Goal: Navigation & Orientation: Find specific page/section

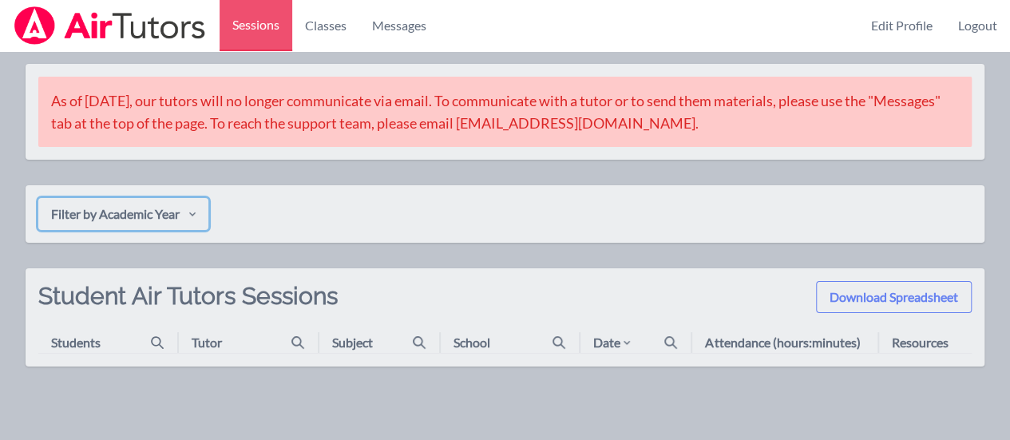
click at [204, 208] on button "Filter by Academic Year" at bounding box center [123, 214] width 170 height 32
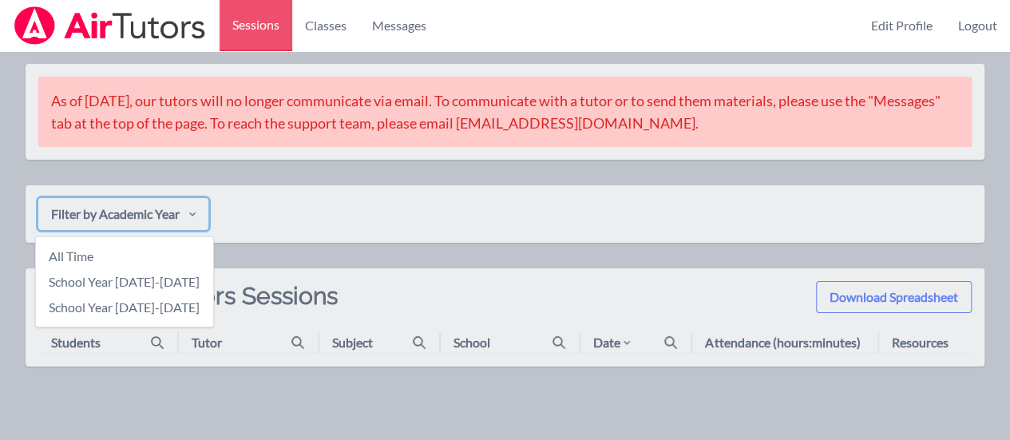
click at [323, 199] on div "Filter by Academic Year All Time School Year [DATE]-[DATE] School Year [DATE]-[…" at bounding box center [504, 214] width 933 height 32
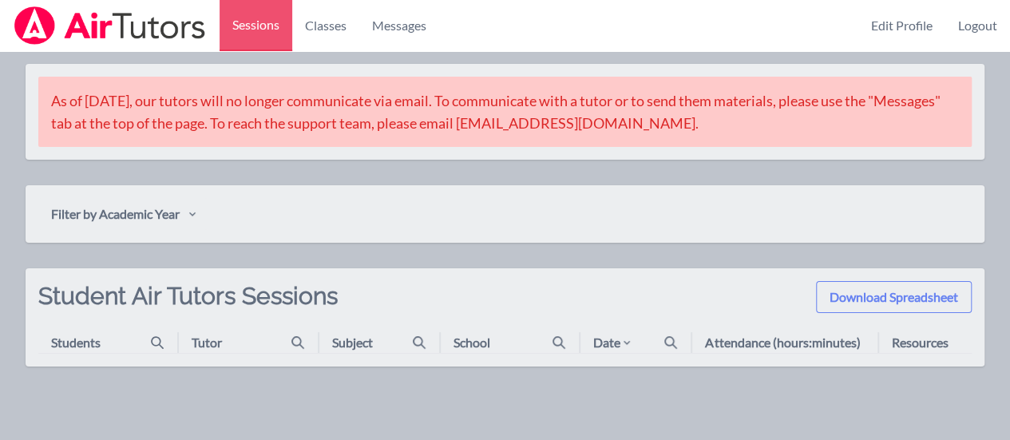
click at [397, 178] on div "As of [DATE], our tutors will no longer communicate via email. To communicate w…" at bounding box center [505, 208] width 959 height 315
click at [261, 176] on div "As of [DATE], our tutors will no longer communicate via email. To communicate w…" at bounding box center [505, 208] width 959 height 315
click at [267, 188] on div "Filter by Academic Year" at bounding box center [505, 213] width 959 height 57
click at [191, 210] on icon "button" at bounding box center [192, 214] width 13 height 13
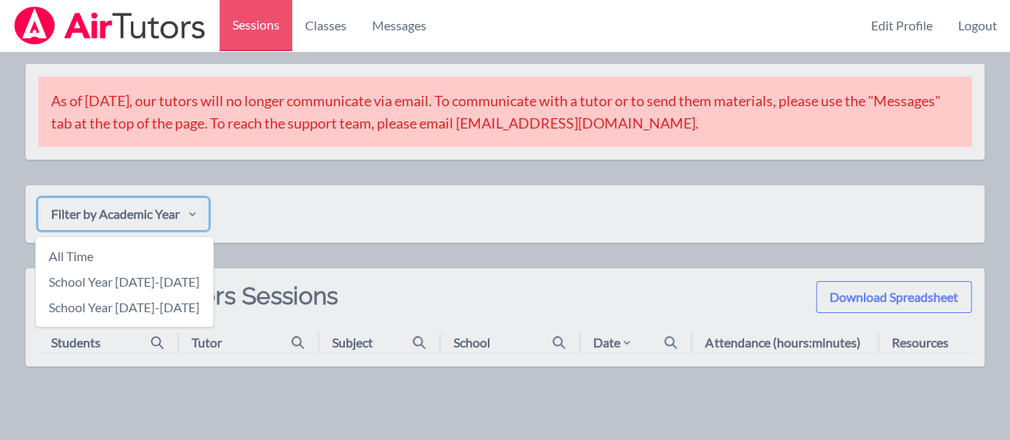
click at [360, 208] on div "Filter by Academic Year All Time School Year [DATE]-[DATE] School Year [DATE]-[…" at bounding box center [504, 214] width 933 height 32
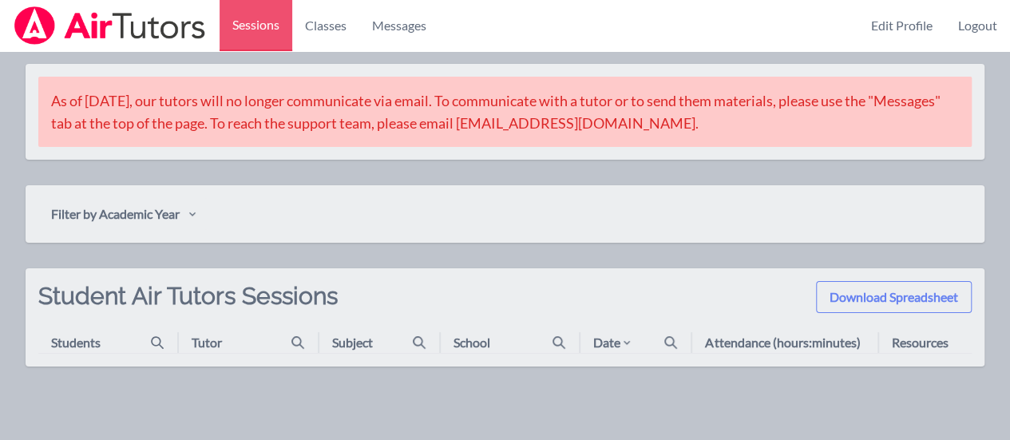
click at [476, 261] on div "As of [DATE], our tutors will no longer communicate via email. To communicate w…" at bounding box center [505, 208] width 959 height 315
click at [195, 209] on icon "button" at bounding box center [192, 214] width 13 height 13
click at [367, 261] on div "As of [DATE], our tutors will no longer communicate via email. To communicate w…" at bounding box center [505, 208] width 959 height 315
click at [197, 216] on icon "button" at bounding box center [192, 214] width 13 height 13
click at [298, 255] on div "As of [DATE], our tutors will no longer communicate via email. To communicate w…" at bounding box center [505, 208] width 959 height 315
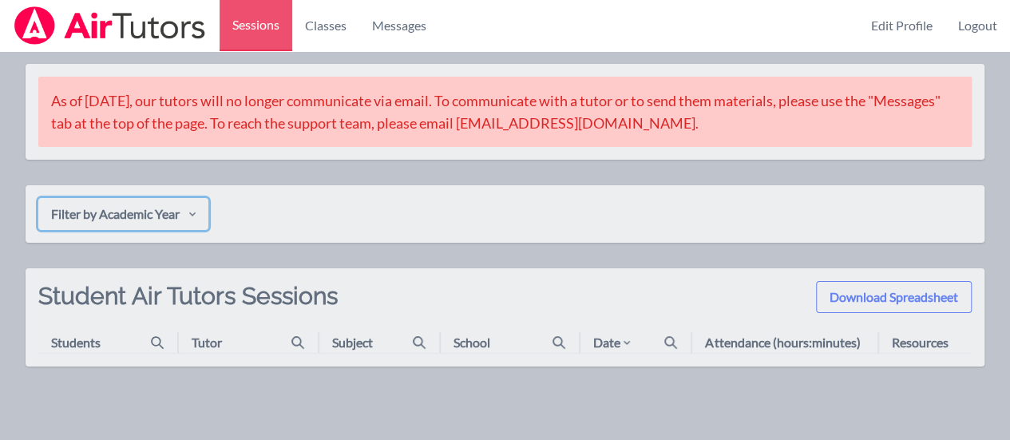
click at [196, 209] on icon "button" at bounding box center [192, 214] width 13 height 13
click at [294, 251] on div "As of [DATE], our tutors will no longer communicate via email. To communicate w…" at bounding box center [505, 208] width 959 height 315
click at [197, 209] on icon "button" at bounding box center [192, 214] width 13 height 13
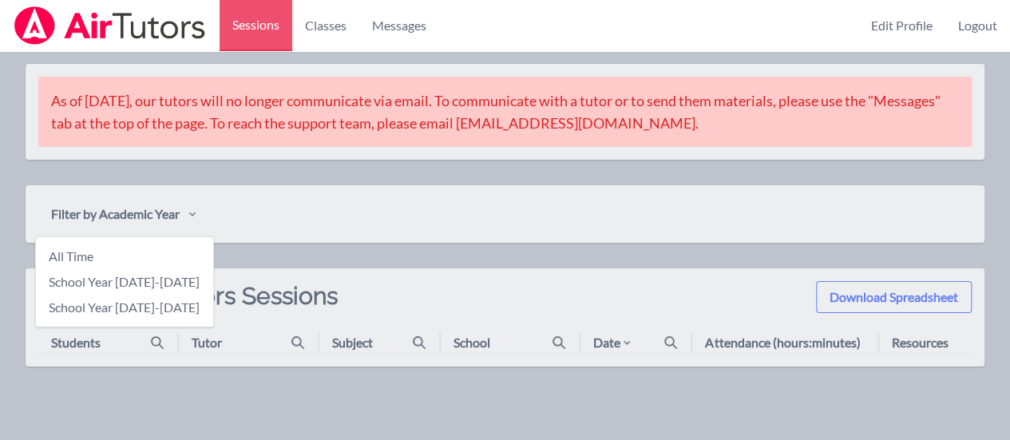
scroll to position [51, 0]
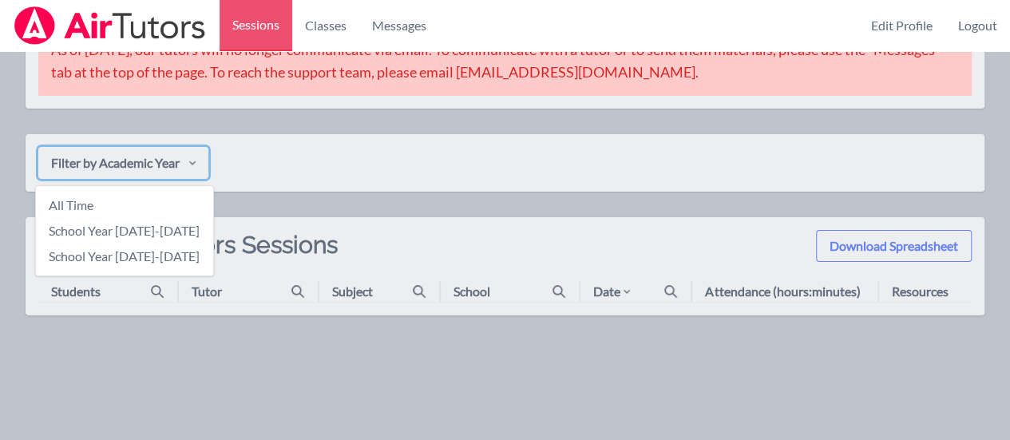
click at [206, 365] on div "Sessions Classes Messages Edit Profile Logout As of [DATE], our tutors will no …" at bounding box center [505, 196] width 1010 height 392
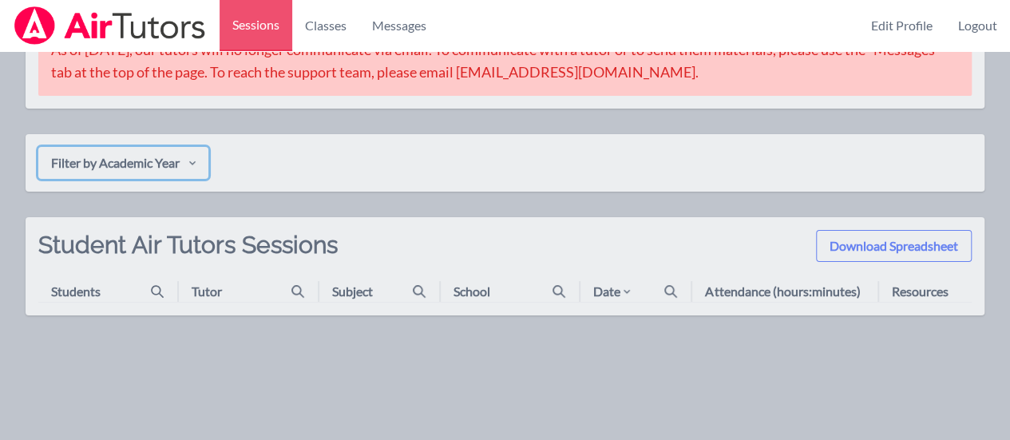
scroll to position [0, 0]
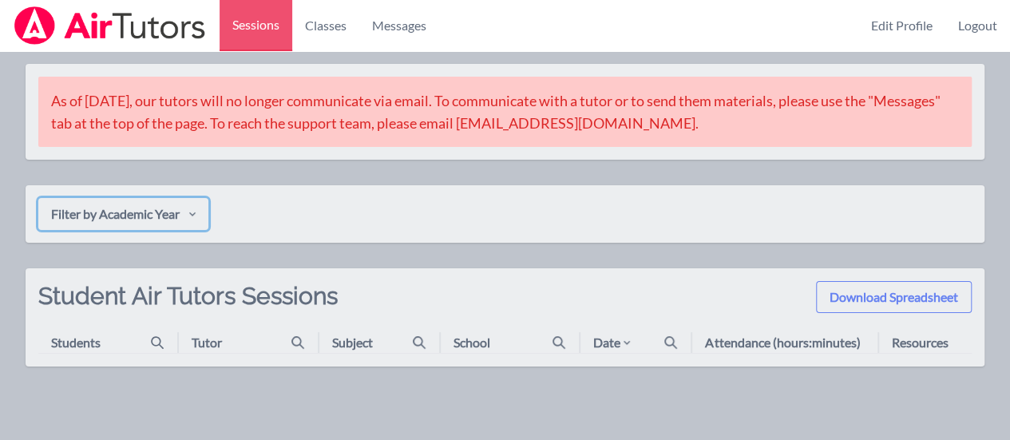
click at [197, 210] on icon "button" at bounding box center [192, 214] width 13 height 13
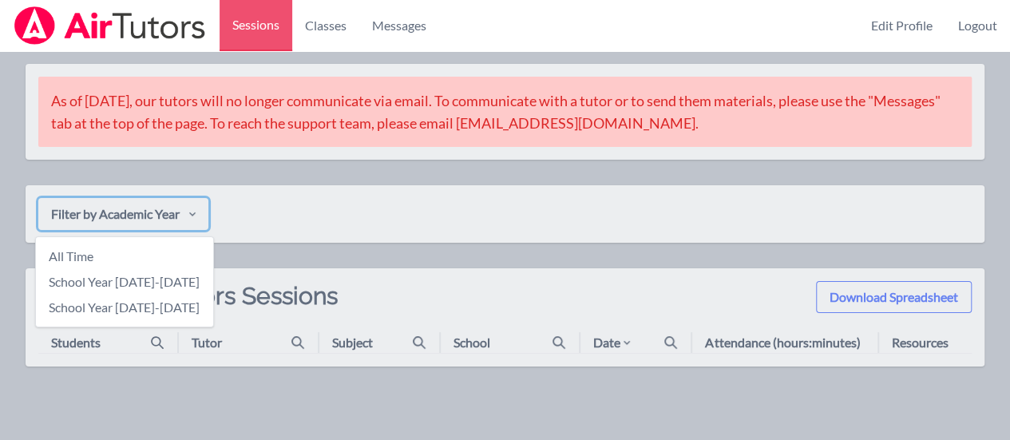
click at [342, 402] on div "Sessions Classes Messages Edit Profile Logout As of [DATE], our tutors will no …" at bounding box center [505, 247] width 1010 height 392
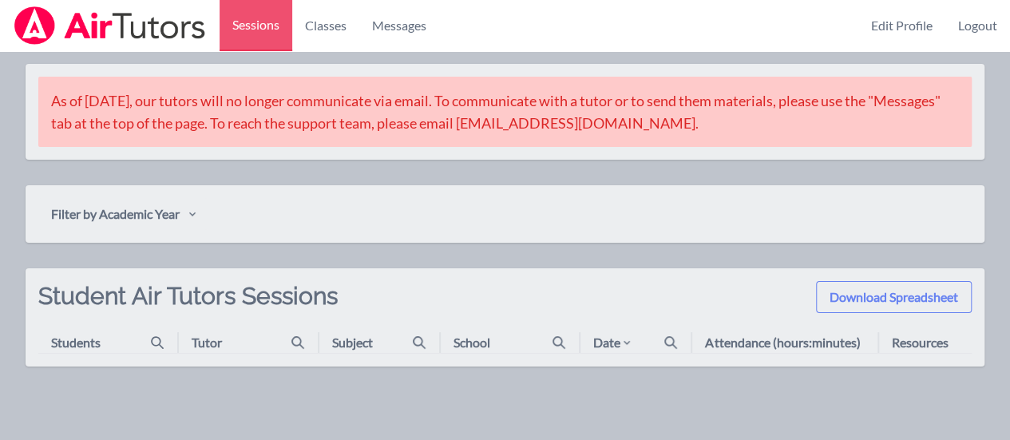
click at [281, 208] on div "Filter by Academic Year" at bounding box center [504, 214] width 933 height 32
click at [193, 210] on icon "button" at bounding box center [192, 214] width 13 height 13
click at [335, 251] on div "As of [DATE], our tutors will no longer communicate via email. To communicate w…" at bounding box center [505, 208] width 959 height 315
click at [189, 215] on icon "button" at bounding box center [192, 214] width 13 height 13
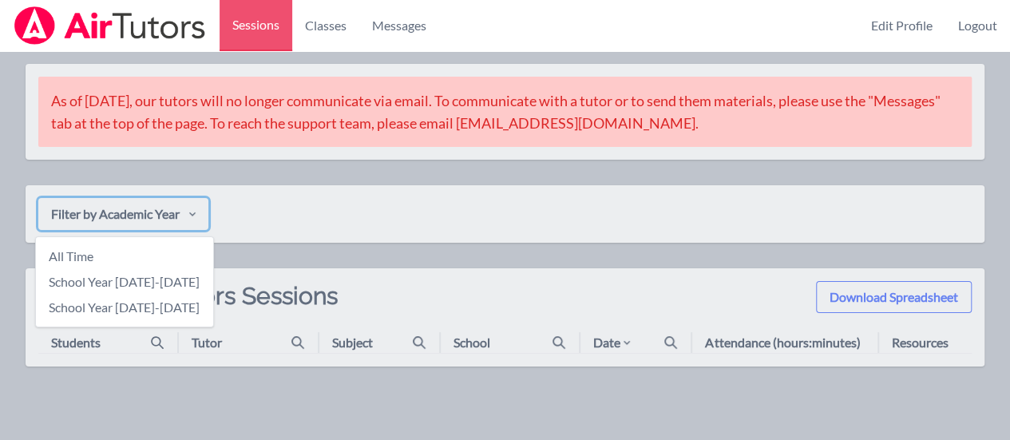
click at [276, 173] on div "As of [DATE], our tutors will no longer communicate via email. To communicate w…" at bounding box center [505, 208] width 959 height 315
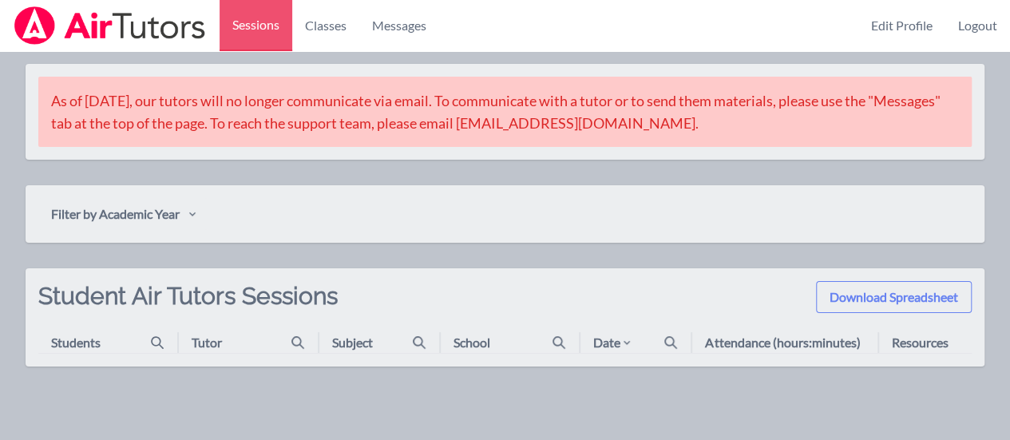
click at [393, 173] on div "As of [DATE], our tutors will no longer communicate via email. To communicate w…" at bounding box center [505, 208] width 959 height 315
click at [329, 31] on link "Classes" at bounding box center [325, 25] width 67 height 51
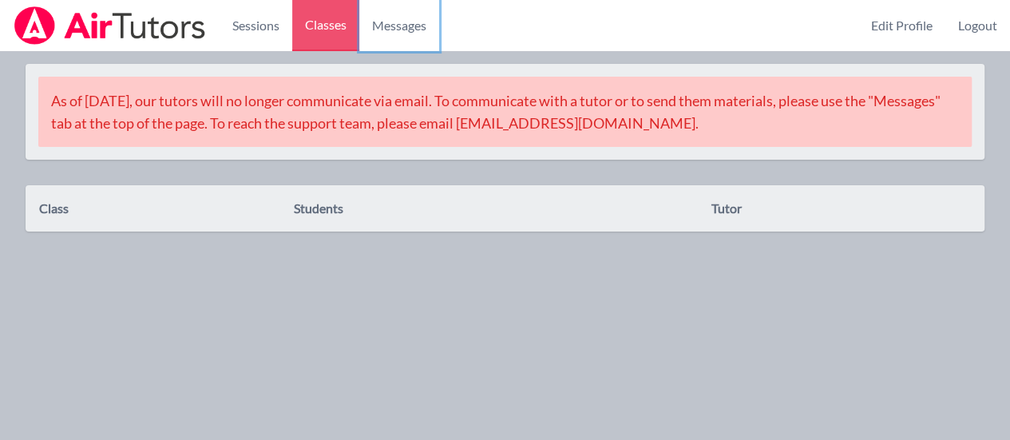
click at [398, 26] on span "Messages" at bounding box center [399, 25] width 54 height 19
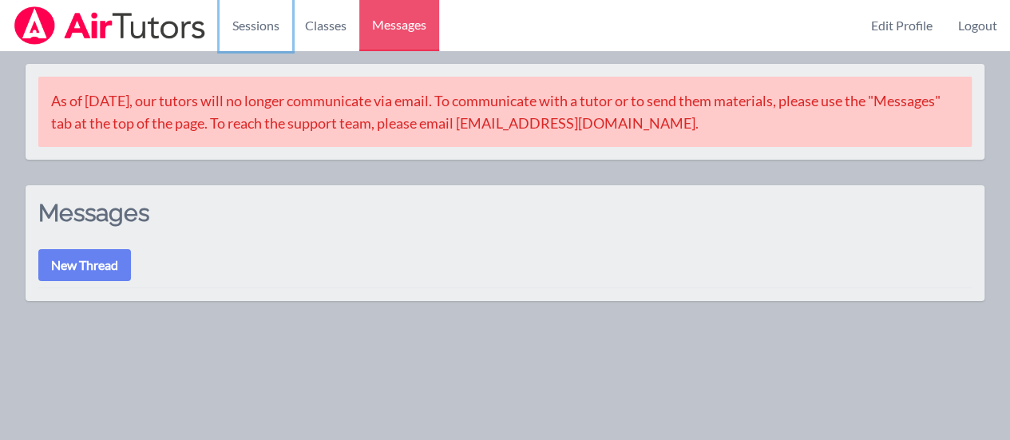
click at [263, 25] on link "Sessions" at bounding box center [256, 25] width 73 height 51
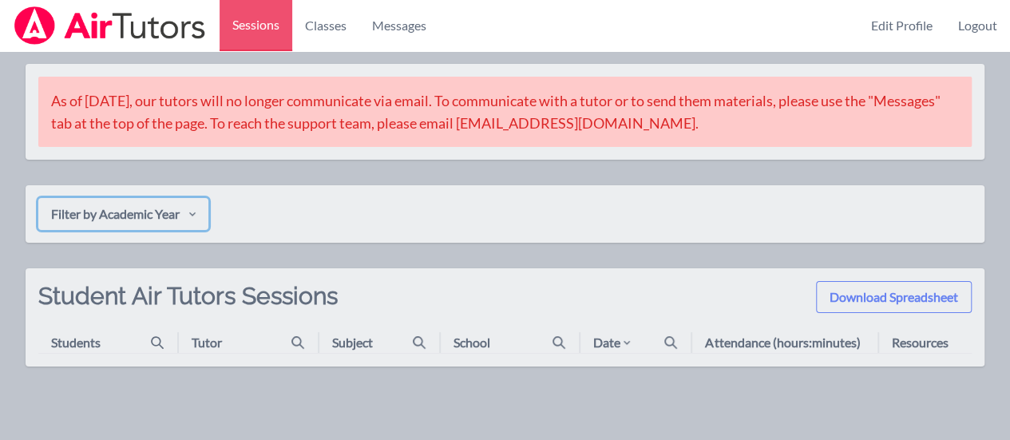
click at [198, 218] on icon "button" at bounding box center [192, 214] width 13 height 13
